Goal: Information Seeking & Learning: Learn about a topic

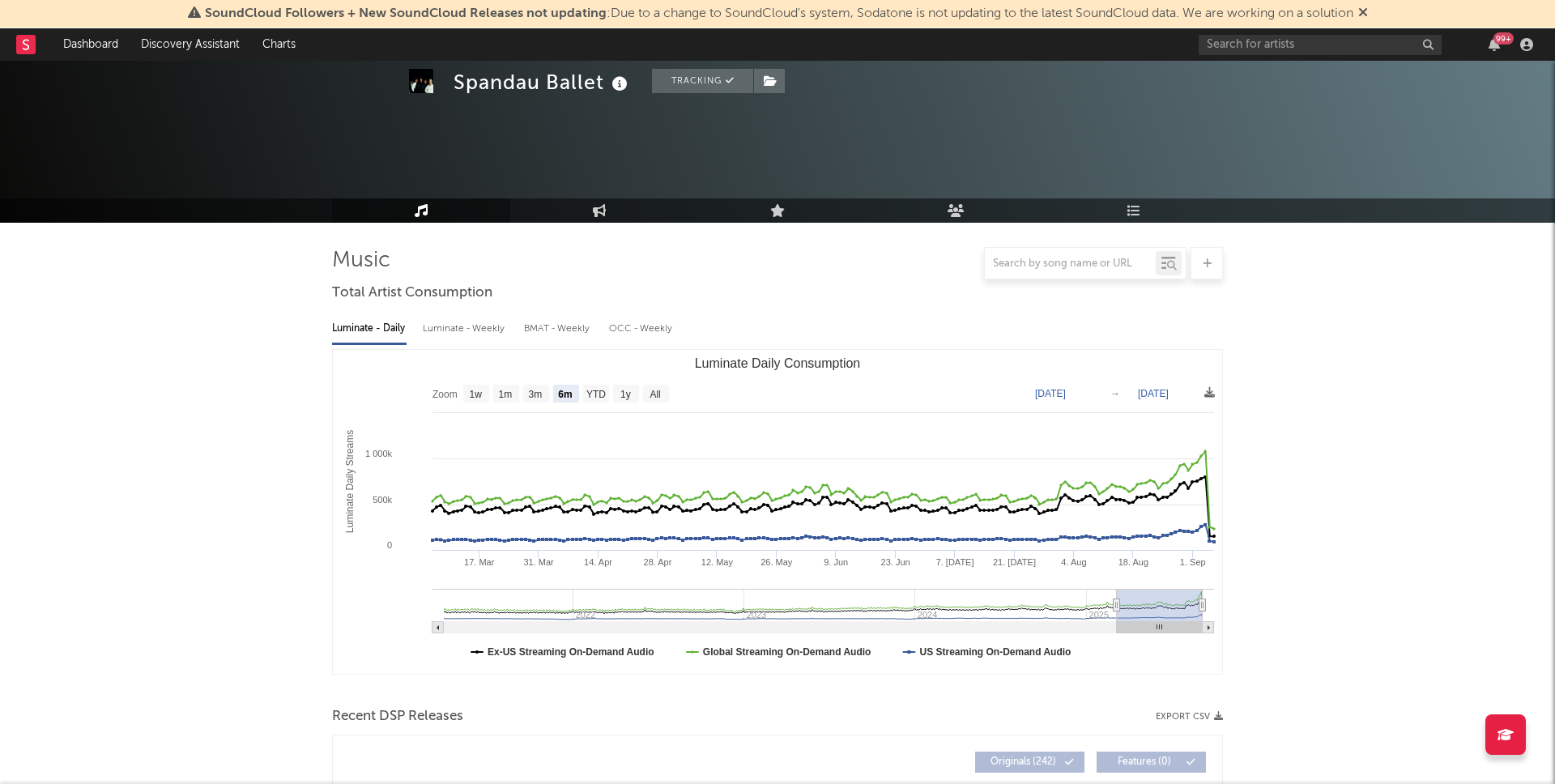
select select "6m"
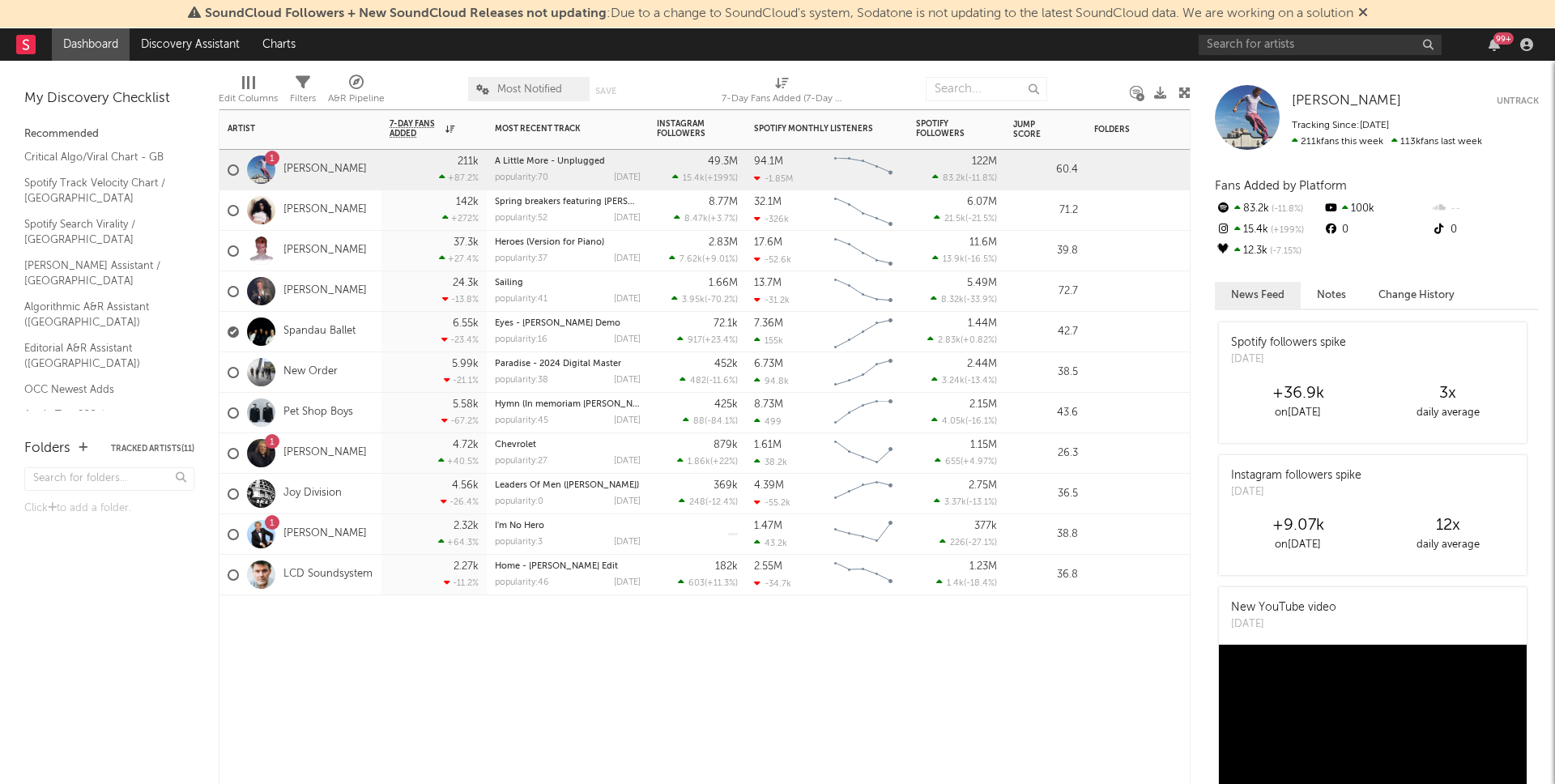
click at [400, 251] on div "37.3k +27.4 %" at bounding box center [434, 251] width 89 height 40
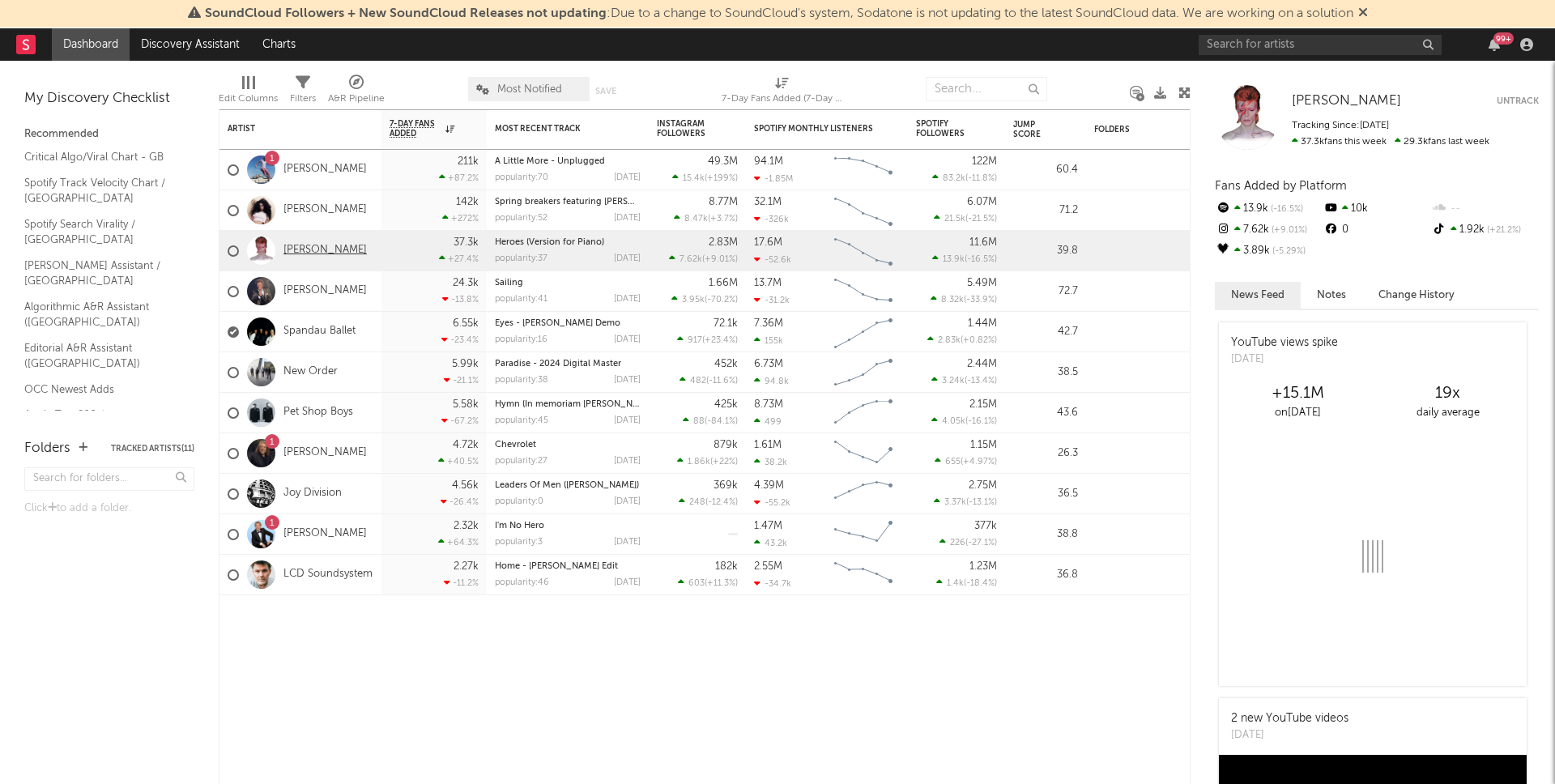
click at [319, 249] on link "[PERSON_NAME]" at bounding box center [325, 251] width 84 height 14
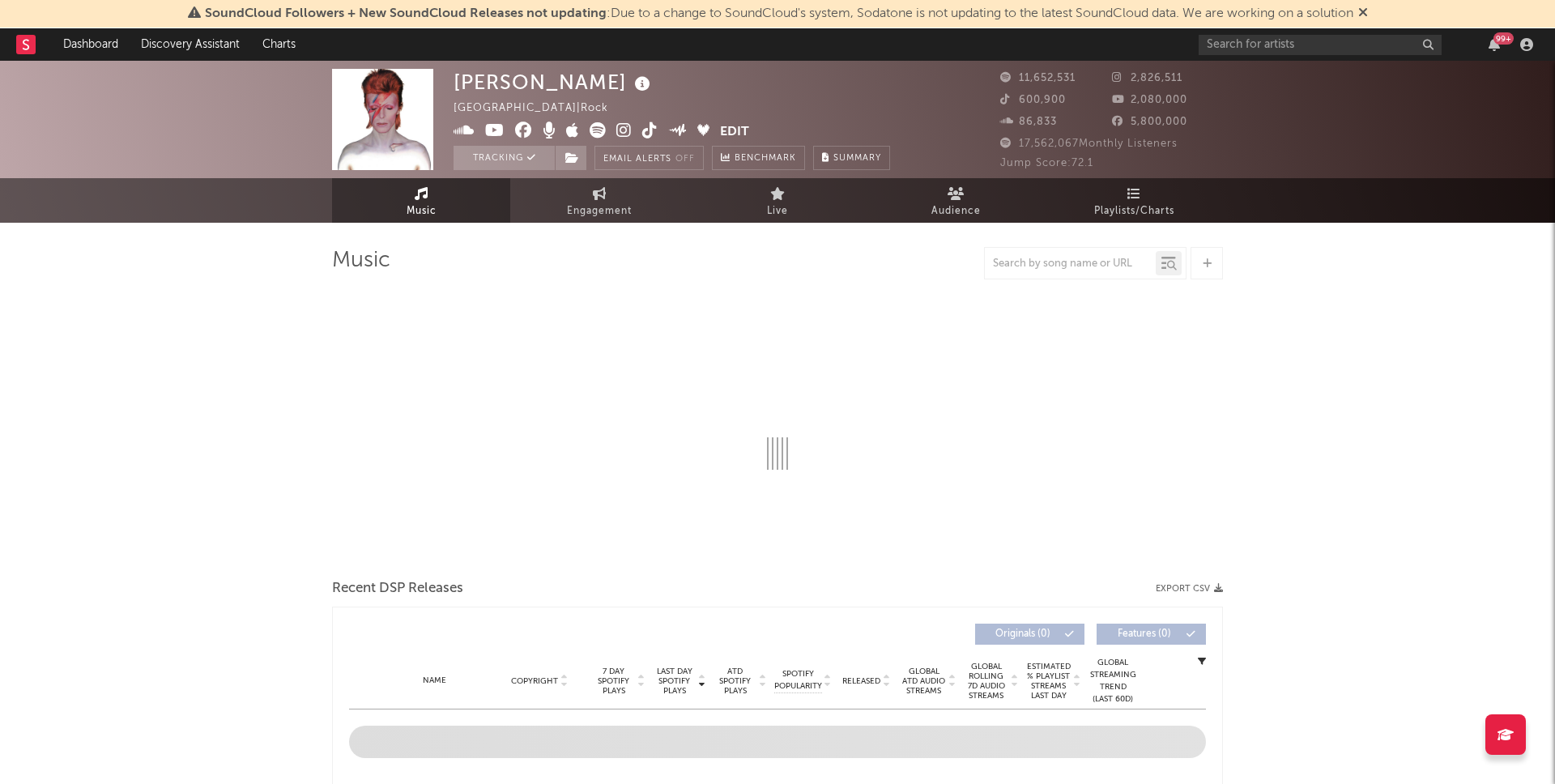
select select "6m"
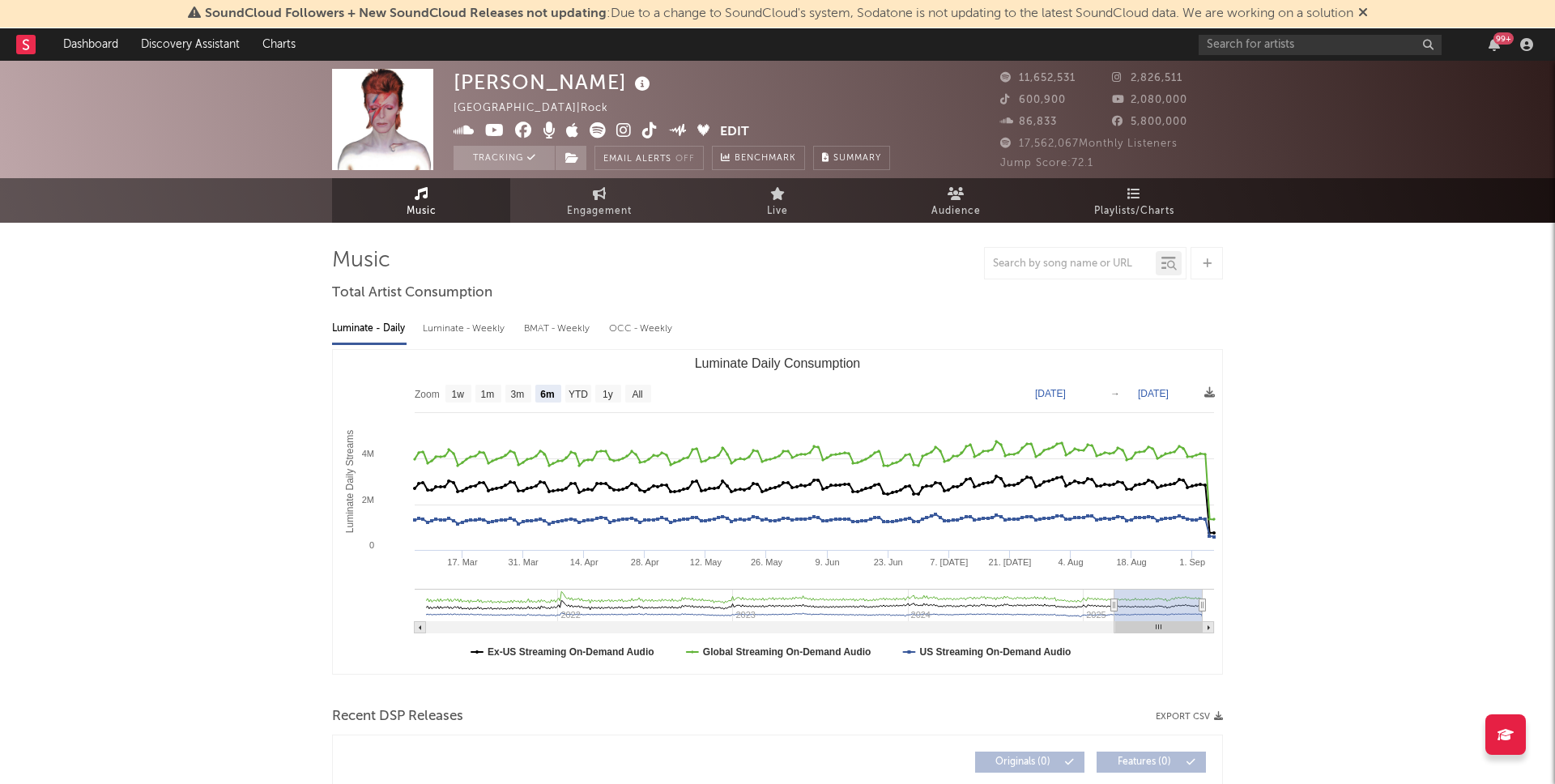
select select "6m"
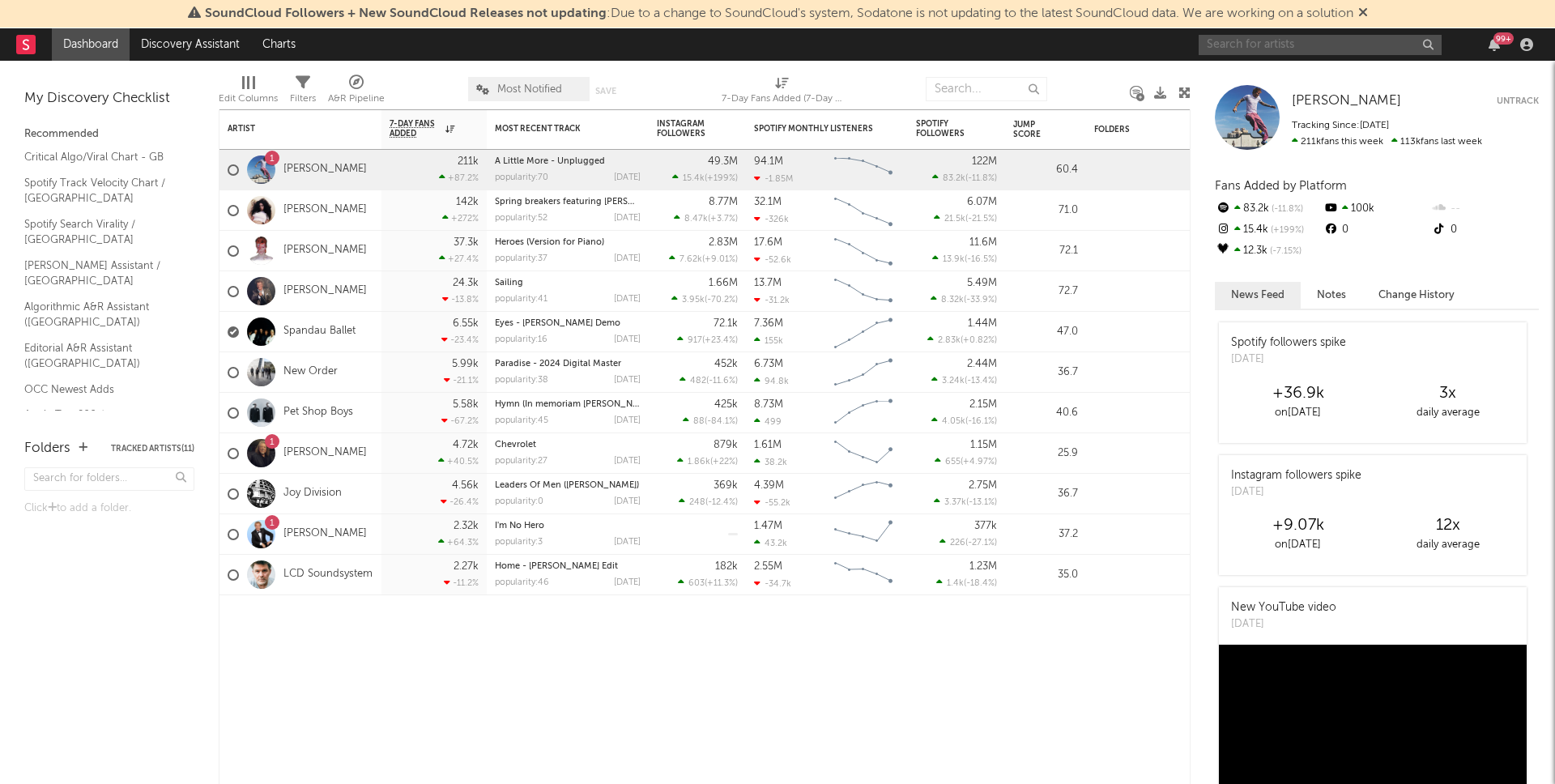
click at [1265, 46] on input "text" at bounding box center [1320, 45] width 243 height 20
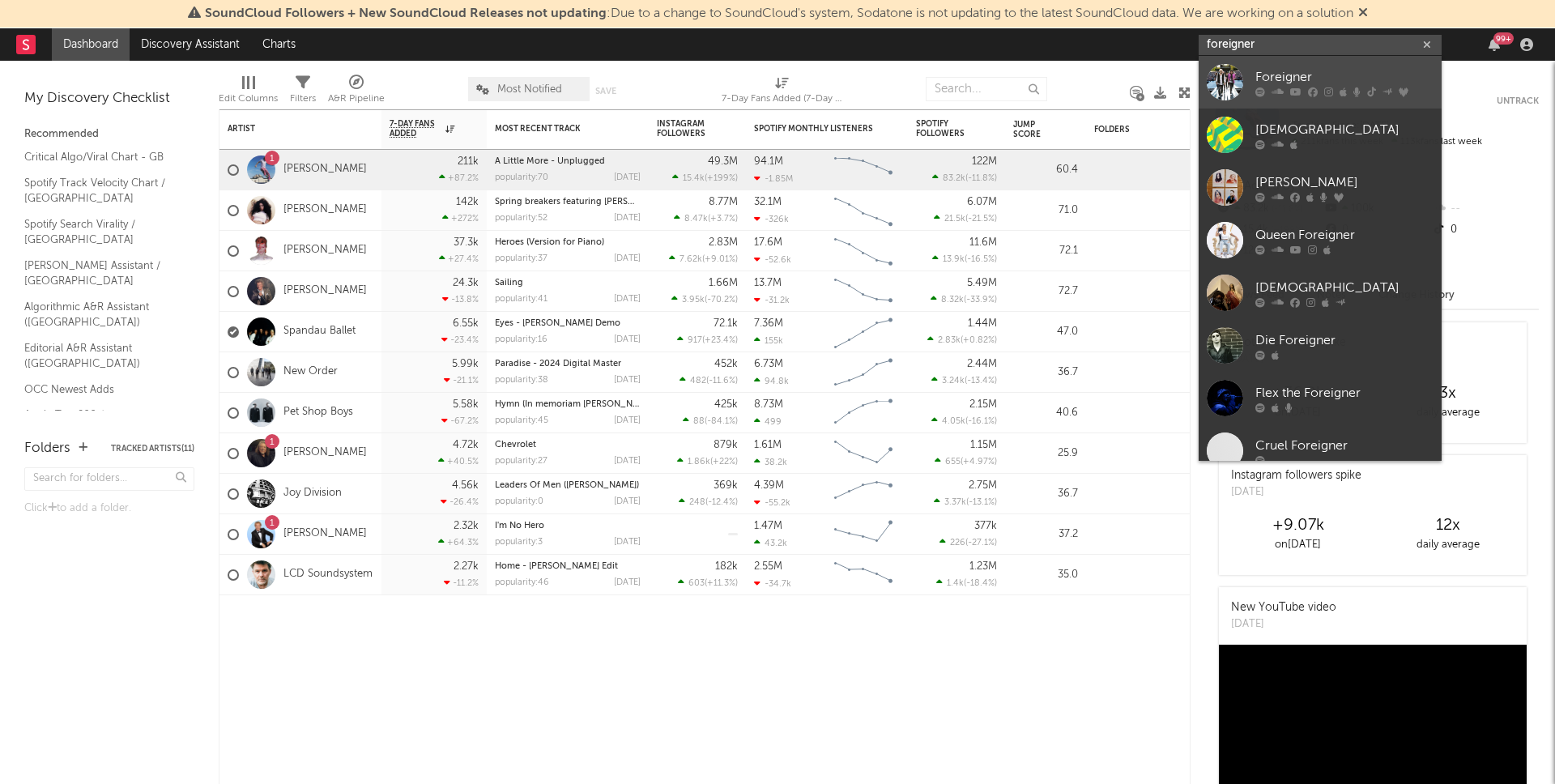
type input "foreigner"
click at [1285, 75] on div "Foreigner" at bounding box center [1344, 76] width 178 height 19
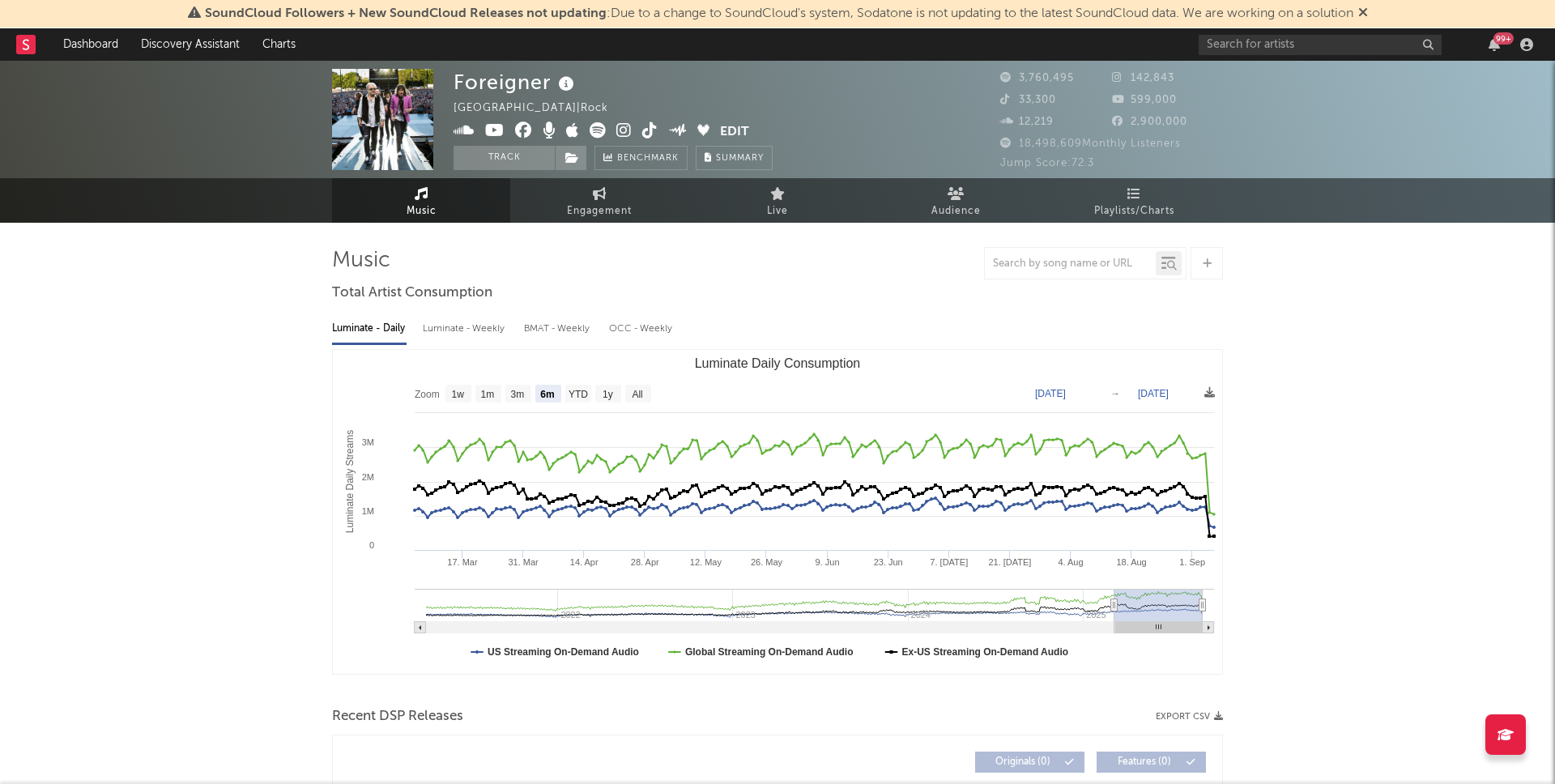
select select "6m"
